Goal: Find specific page/section: Find specific page/section

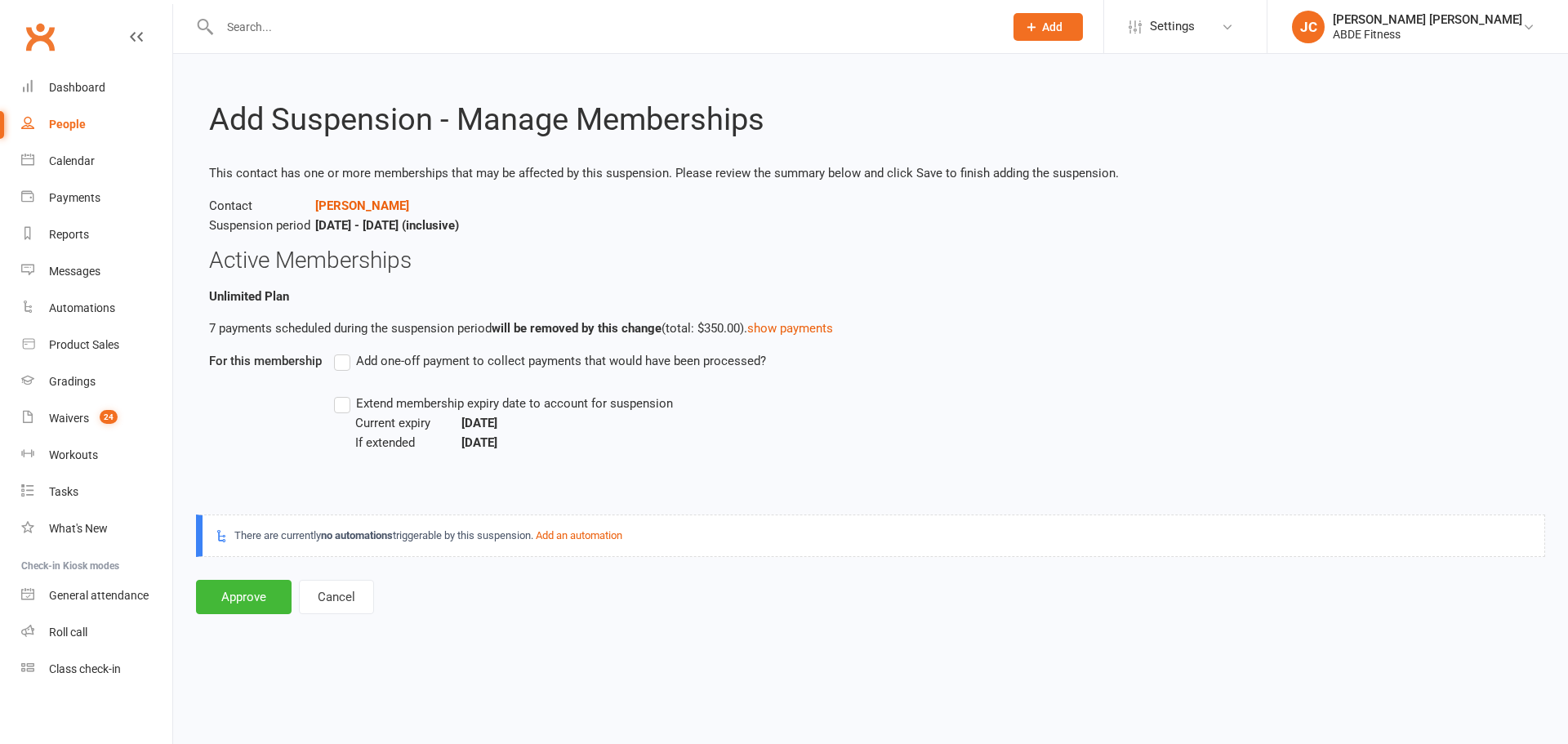
click at [1242, 15] on link "Settings" at bounding box center [1185, 27] width 113 height 37
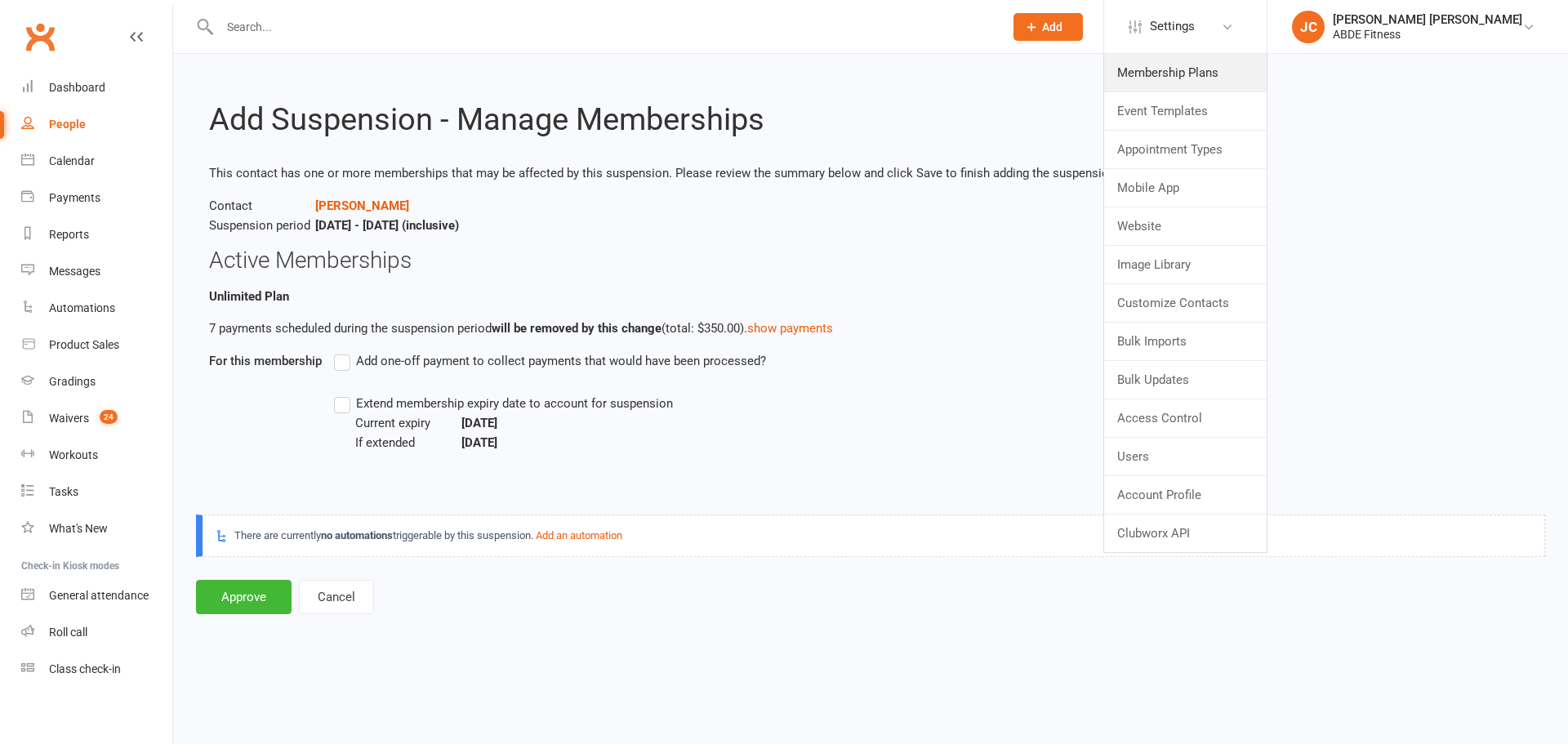
click at [1259, 66] on link "Membership Plans" at bounding box center [1185, 72] width 163 height 37
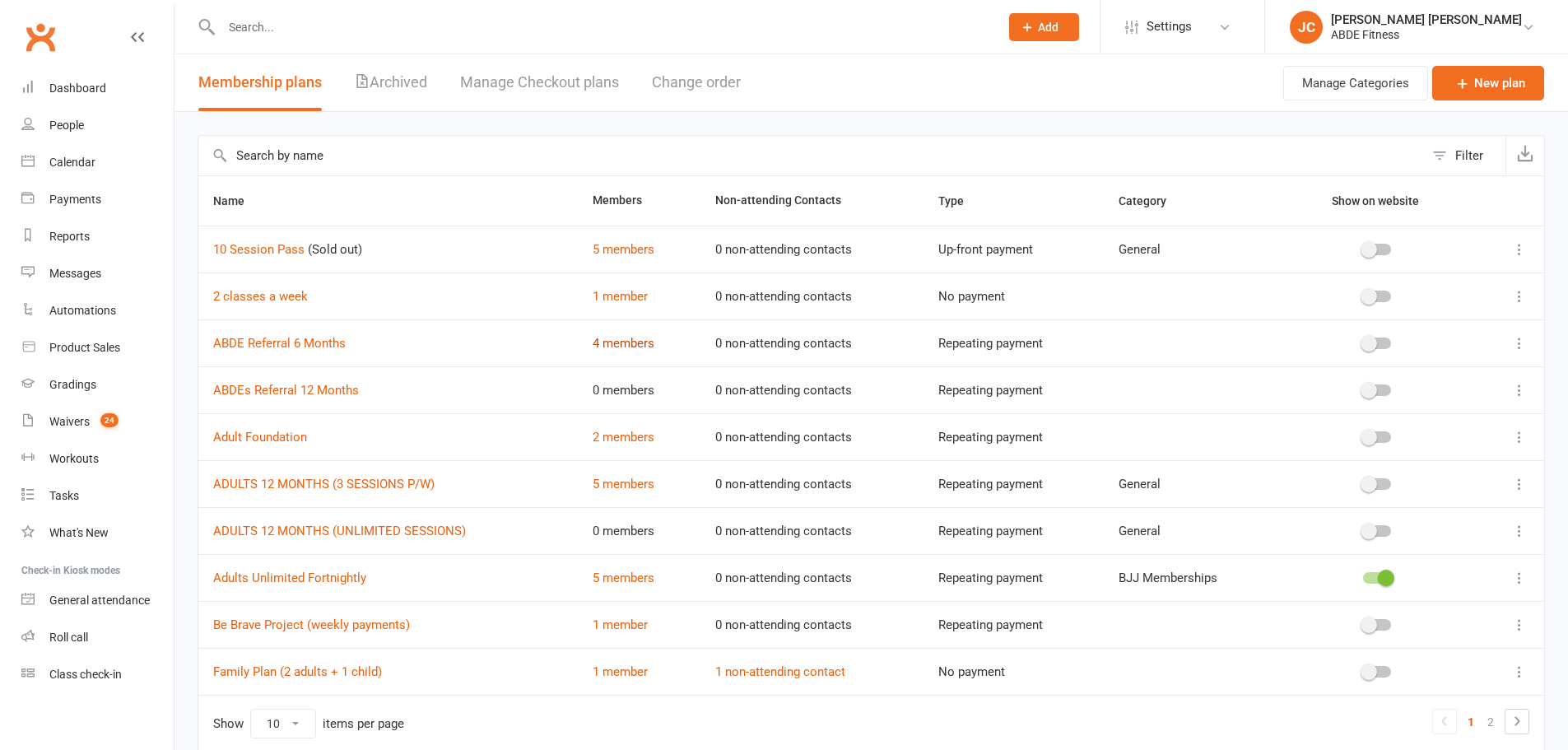
click at [620, 342] on link "4 members" at bounding box center [623, 343] width 61 height 14
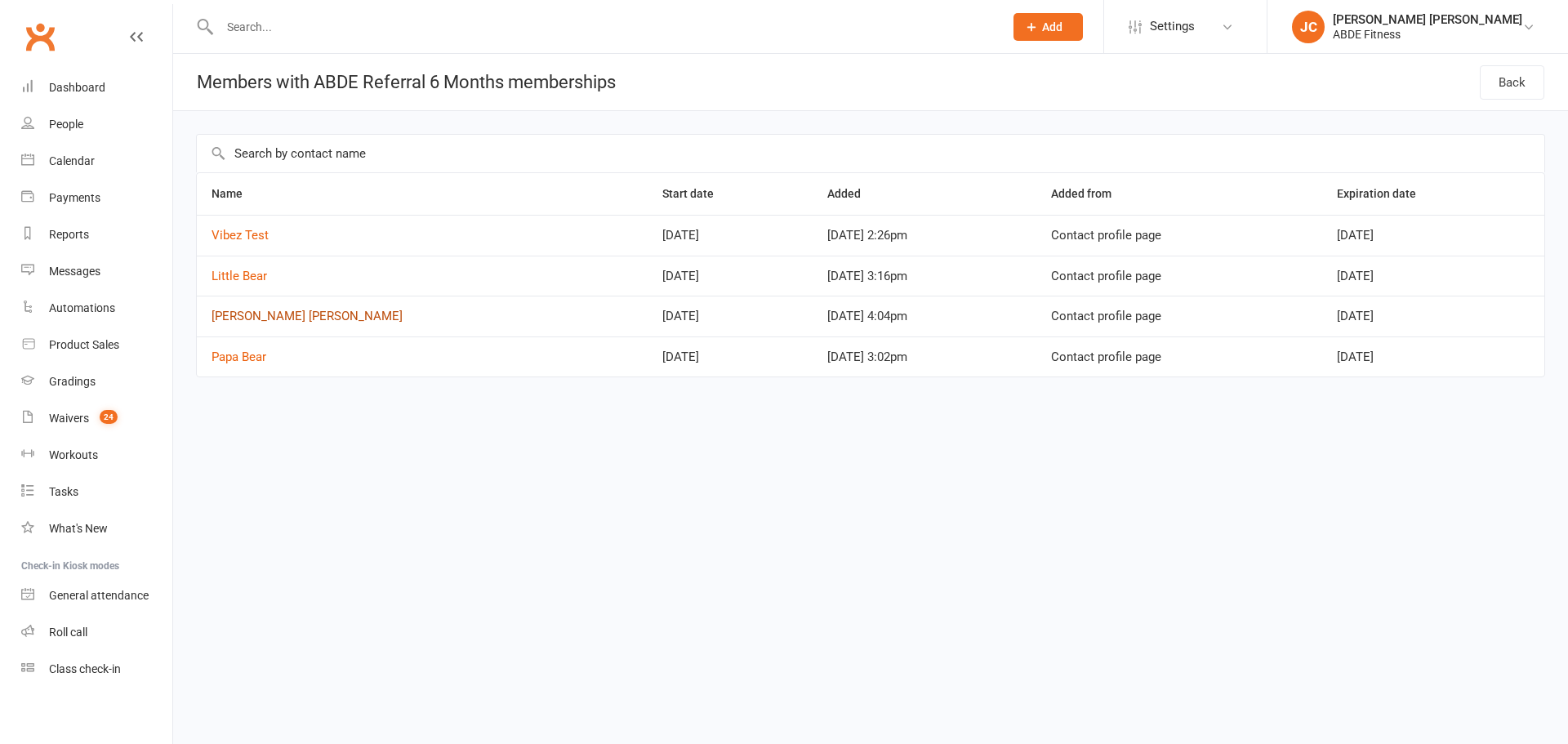
click at [251, 313] on link "[PERSON_NAME] [PERSON_NAME]" at bounding box center [307, 315] width 191 height 14
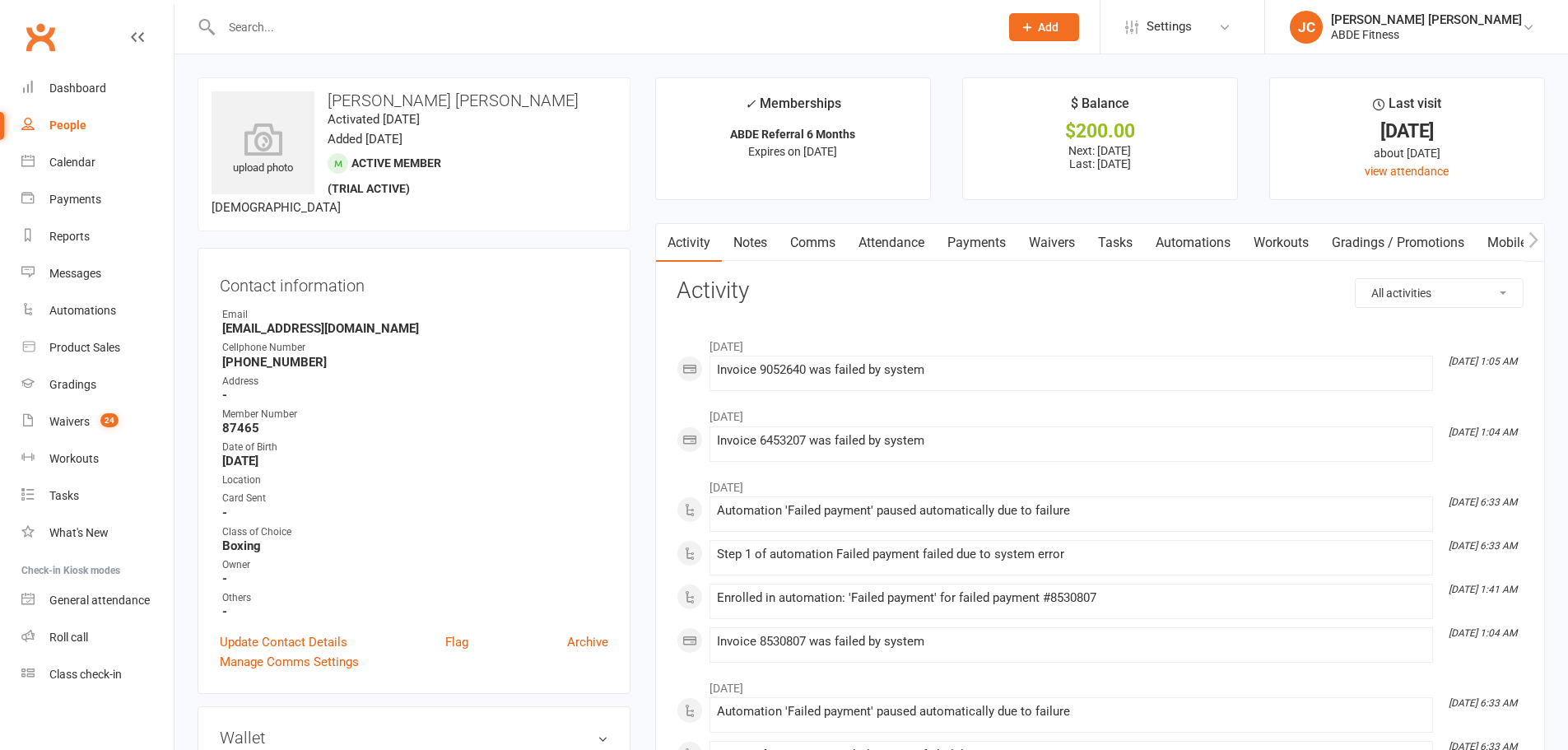
drag, startPoint x: 1194, startPoint y: 14, endPoint x: 1205, endPoint y: 32, distance: 21.1
click at [1194, 14] on link "Settings" at bounding box center [1182, 27] width 114 height 37
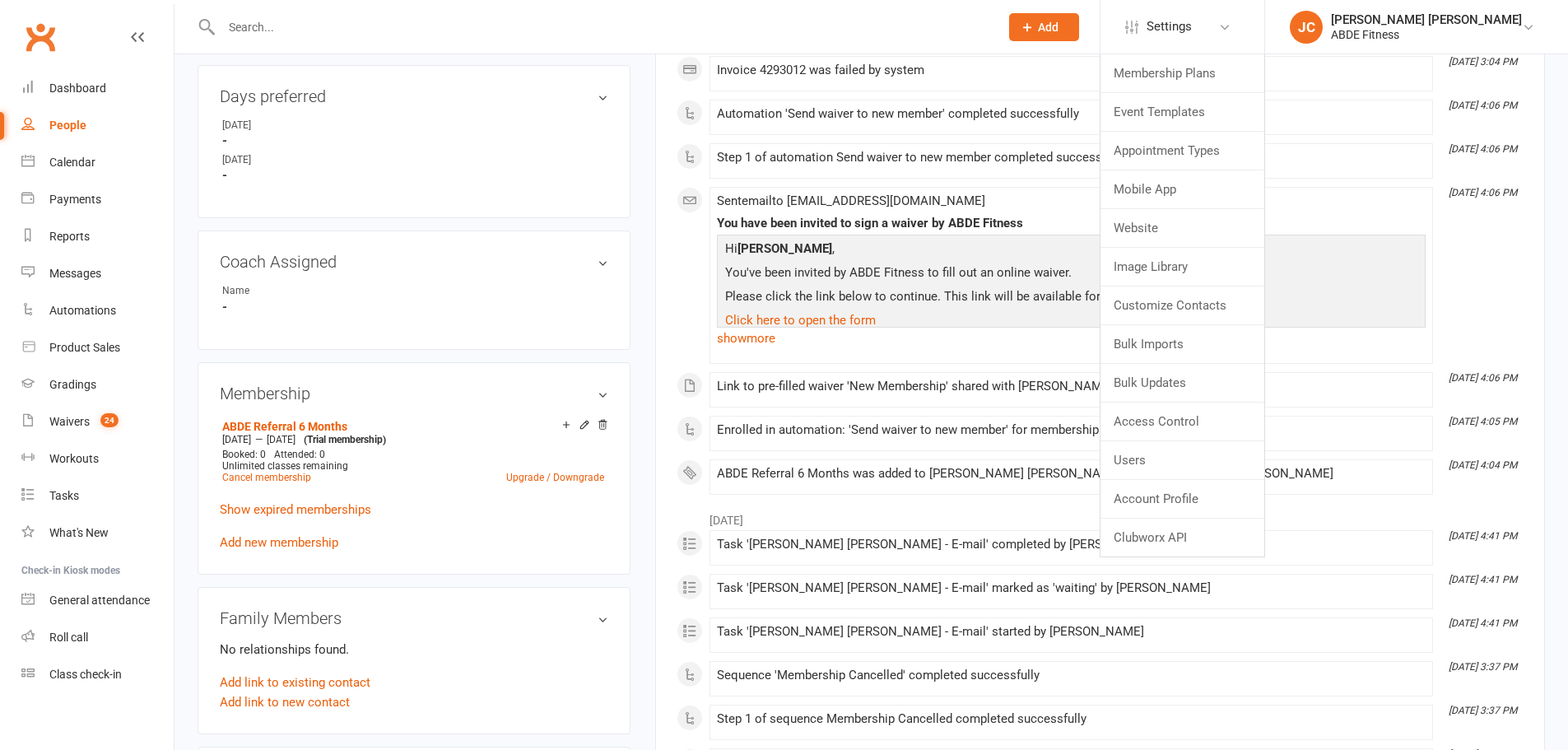
scroll to position [796, 0]
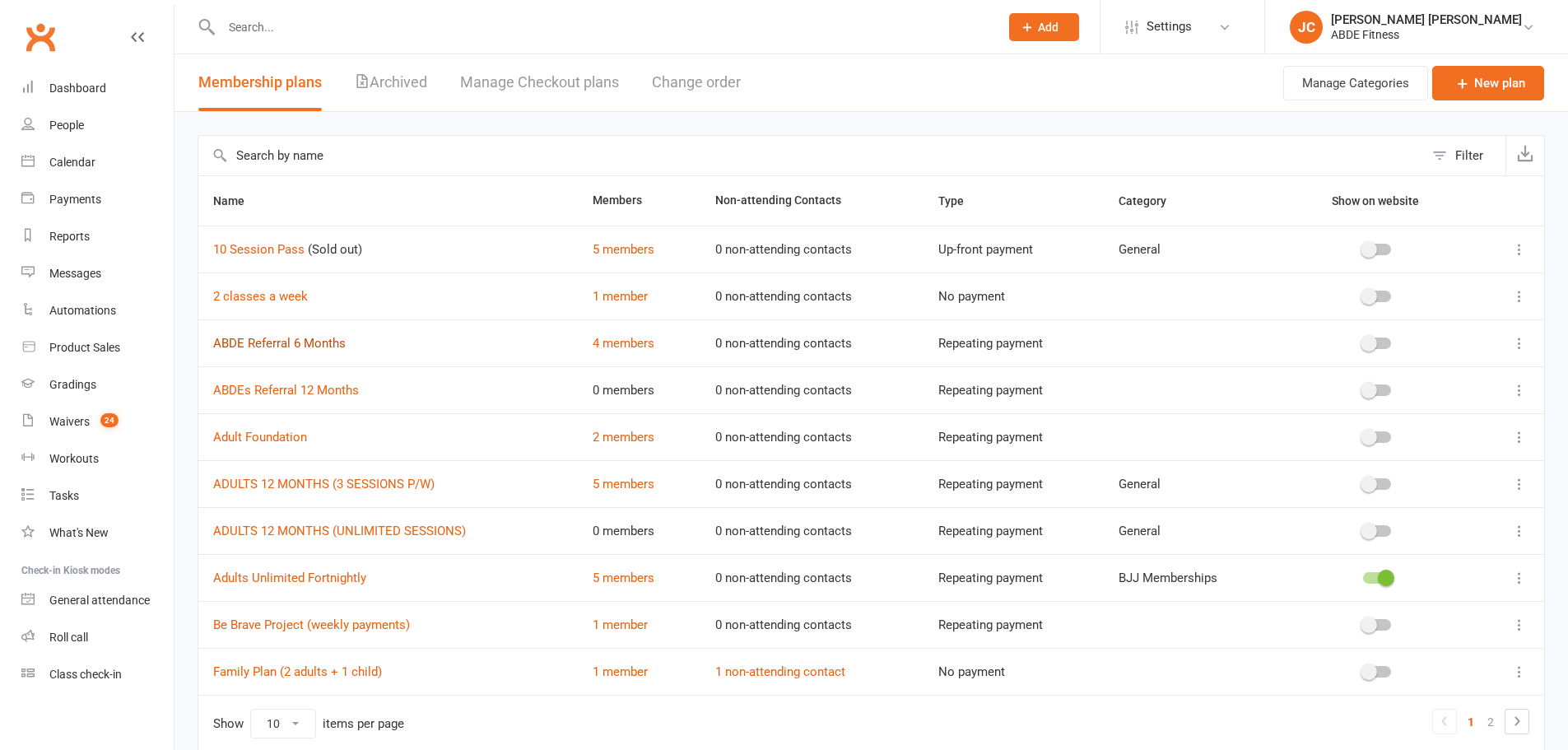
click at [328, 342] on link "ABDE Referral 6 Months" at bounding box center [279, 343] width 133 height 14
